Goal: Task Accomplishment & Management: Use online tool/utility

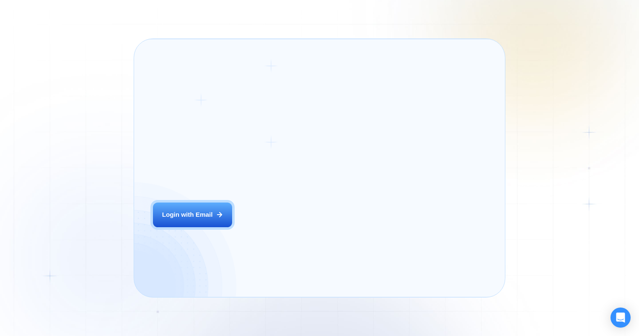
click at [290, 222] on div "Login ‍ Welcome to GigRadar. AI Business Manager for Agencies Login with Email" at bounding box center [223, 169] width 159 height 240
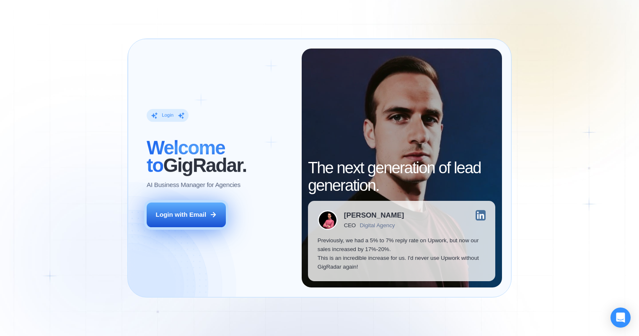
click at [194, 215] on div "Login with Email" at bounding box center [181, 215] width 51 height 9
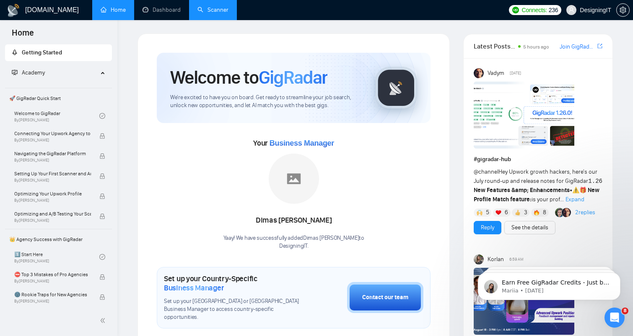
click at [212, 9] on link "Scanner" at bounding box center [212, 9] width 31 height 7
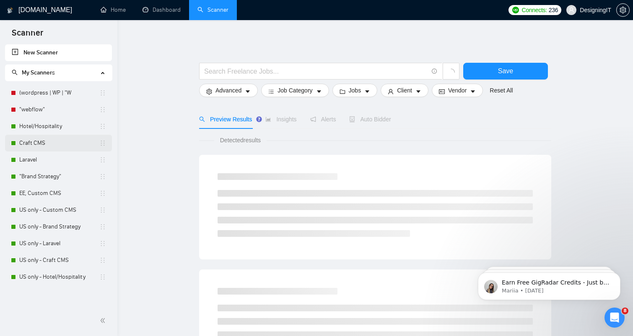
click at [52, 139] on link "Craft CMS" at bounding box center [59, 143] width 80 height 17
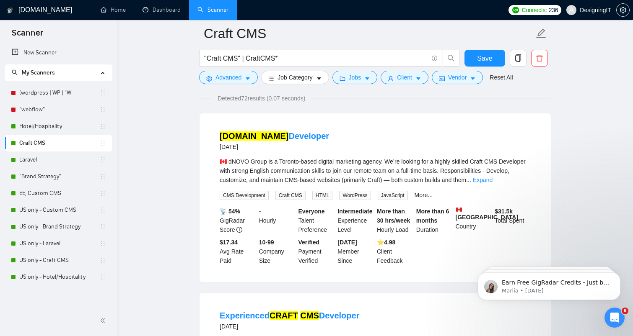
scroll to position [69, 0]
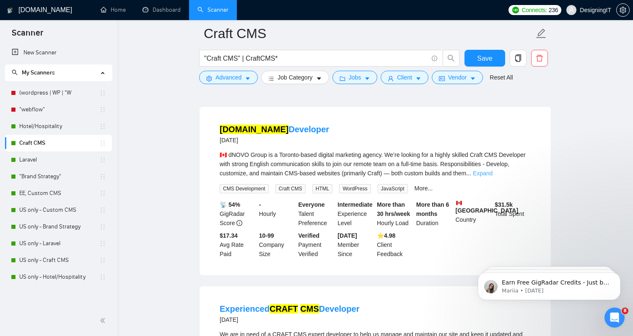
click at [492, 174] on link "Expand" at bounding box center [483, 173] width 20 height 7
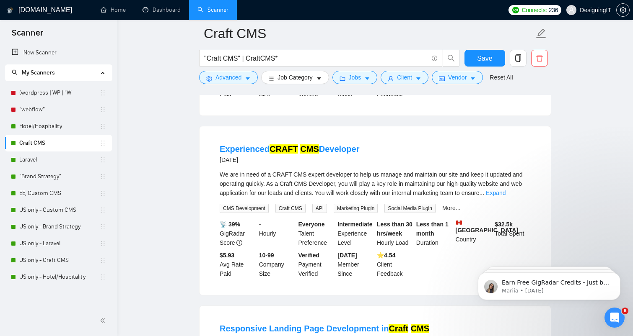
scroll to position [300, 0]
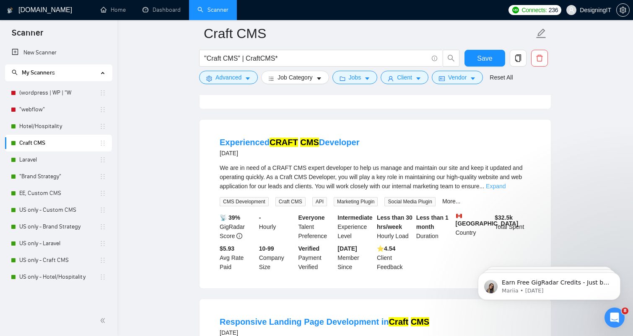
click at [505, 187] on link "Expand" at bounding box center [496, 186] width 20 height 7
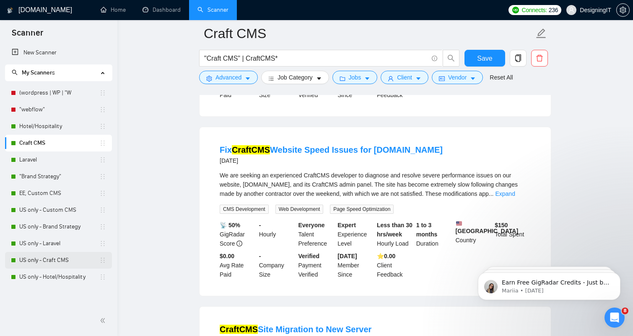
scroll to position [717, 0]
click at [49, 261] on link "US only - Craft CMS" at bounding box center [59, 260] width 80 height 17
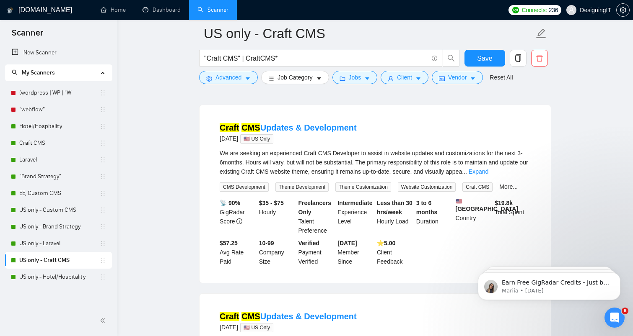
scroll to position [259, 0]
click at [41, 145] on link "Craft CMS" at bounding box center [59, 143] width 80 height 17
